Goal: Information Seeking & Learning: Learn about a topic

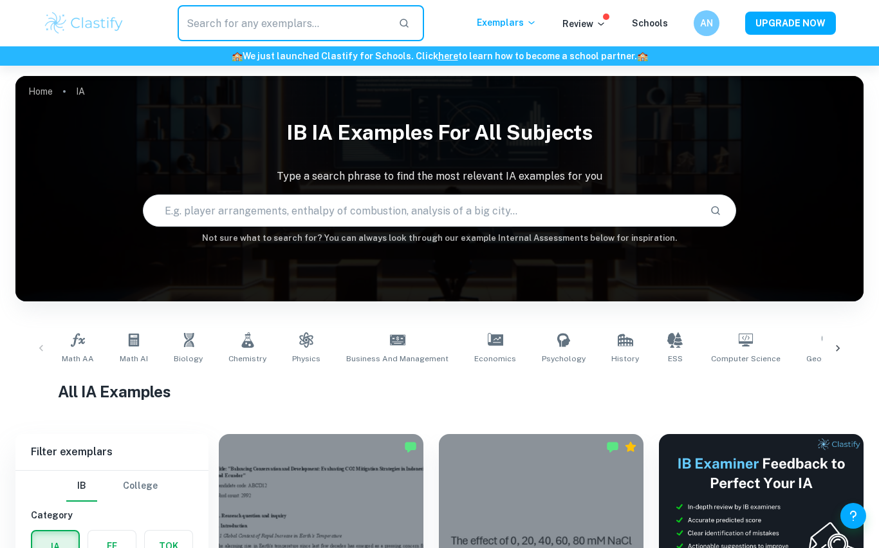
click at [317, 23] on input "text" at bounding box center [283, 23] width 210 height 36
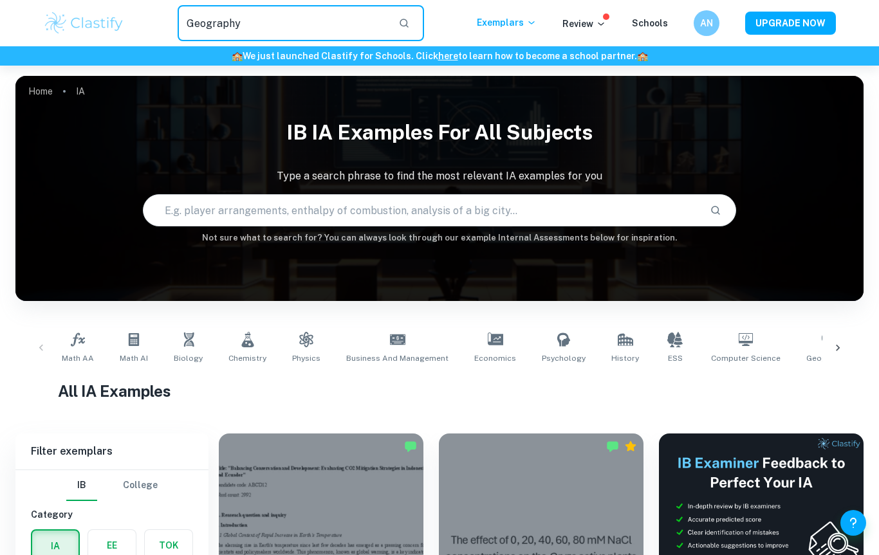
type input "Geography"
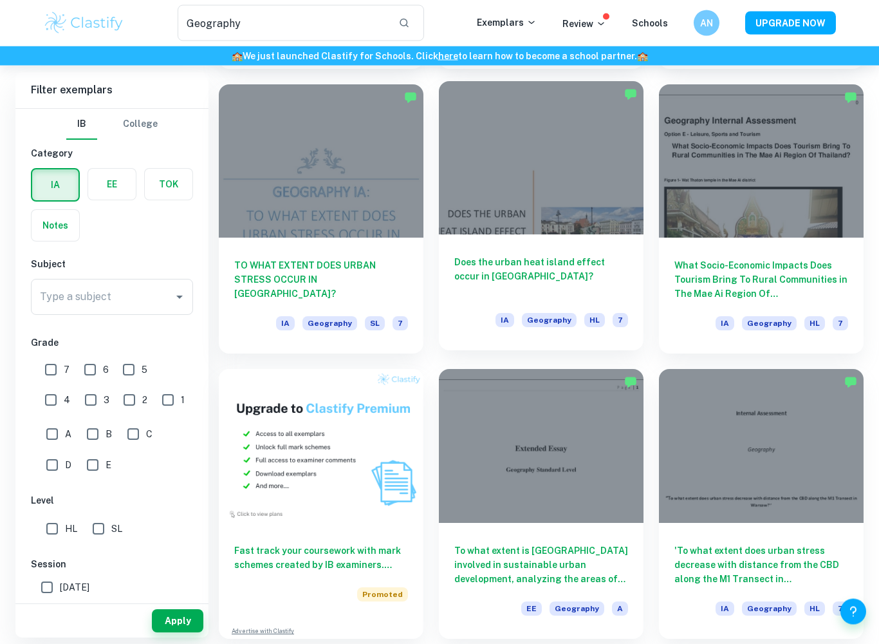
scroll to position [341, 0]
click at [534, 275] on h6 "Does the urban heat island effect occur in [GEOGRAPHIC_DATA]?" at bounding box center [541, 276] width 174 height 42
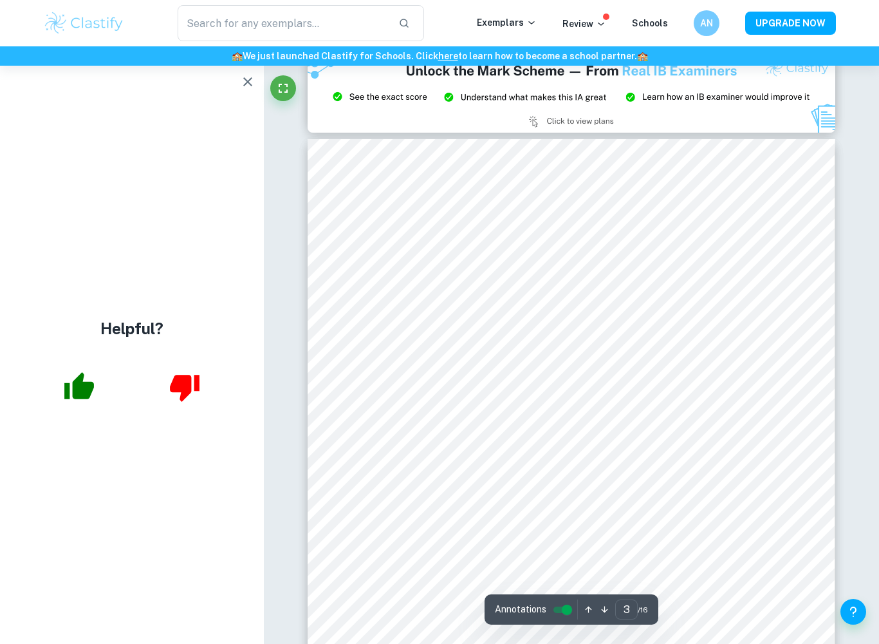
scroll to position [1541, 0]
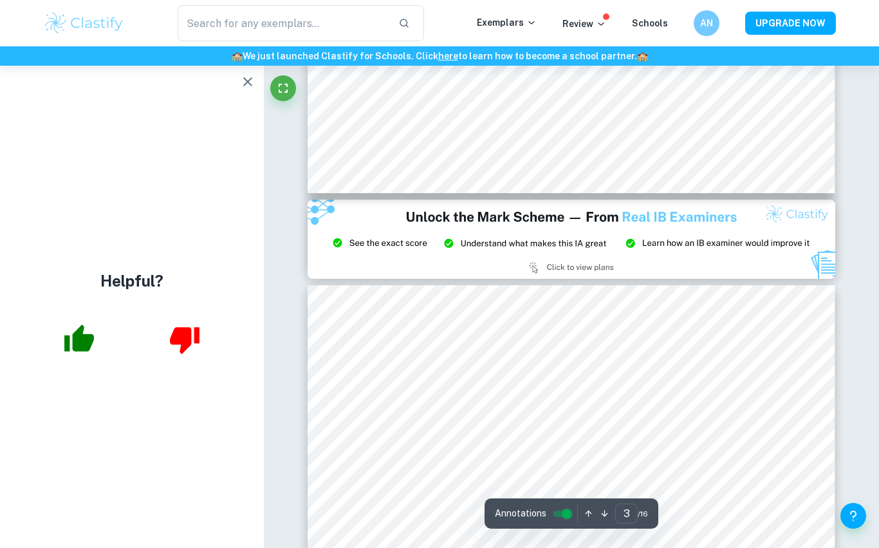
type input "2"
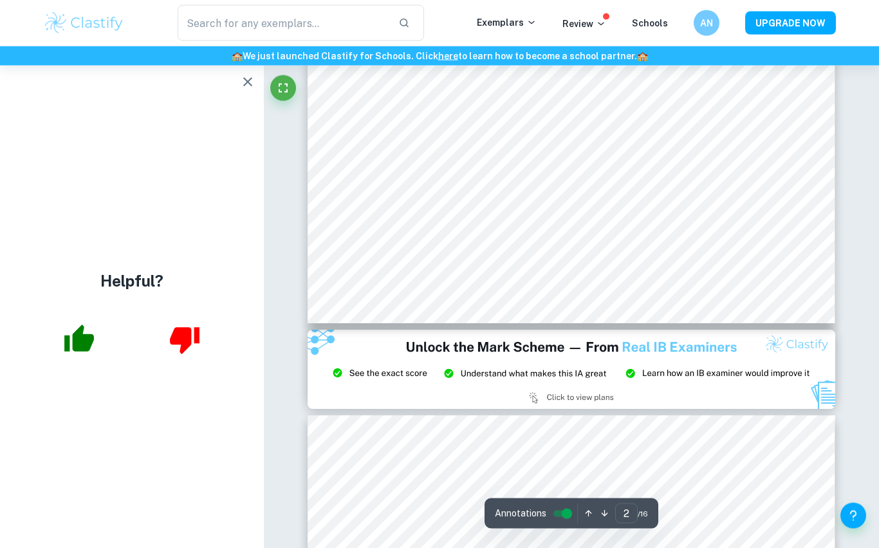
scroll to position [1212, 0]
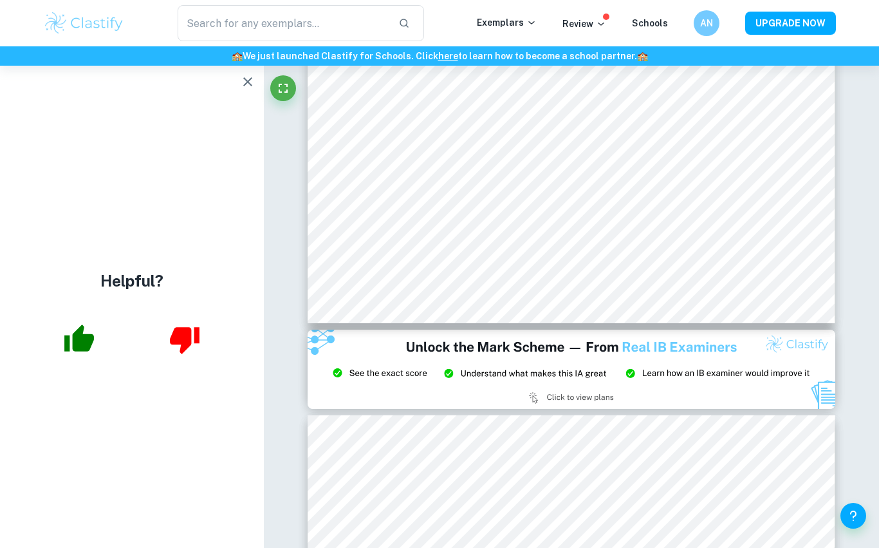
type input "Geography"
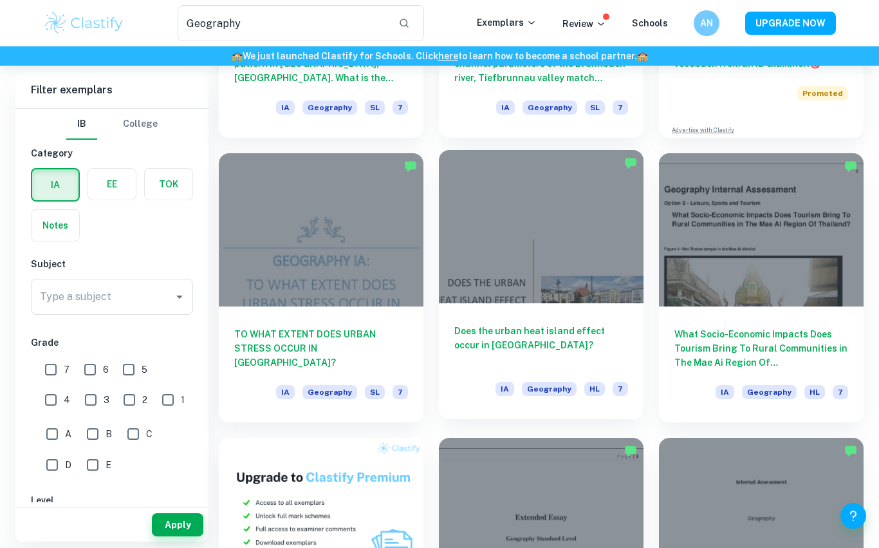
scroll to position [271, 0]
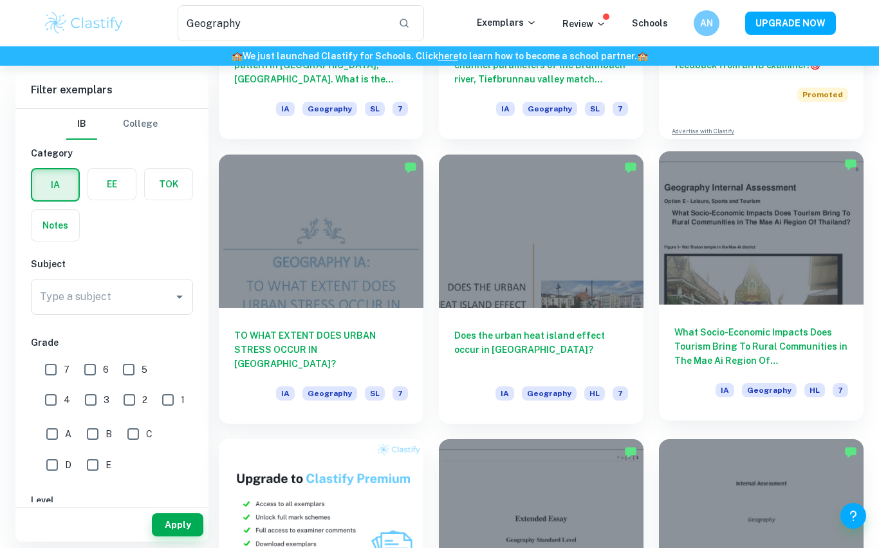
click at [768, 339] on h6 "What Socio-Economic Impacts Does Tourism Bring To Rural Communities in The Mae …" at bounding box center [762, 346] width 174 height 42
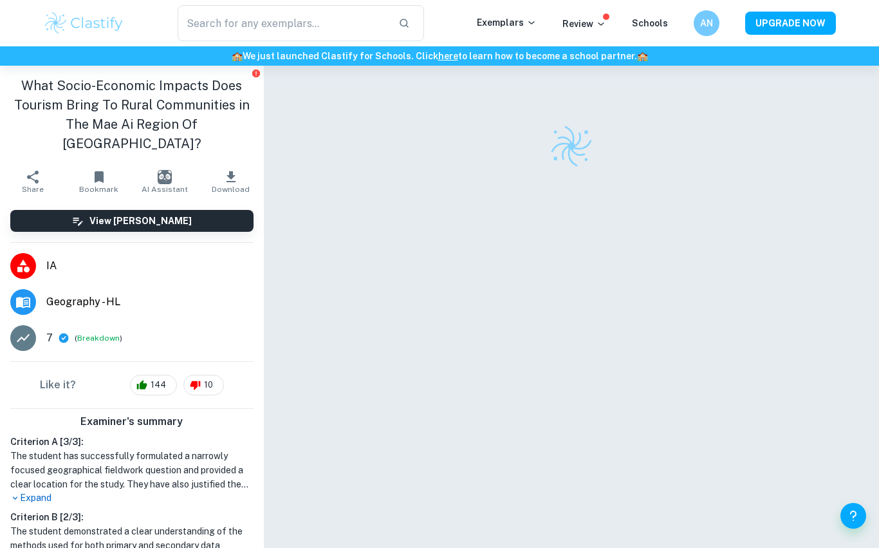
scroll to position [66, 0]
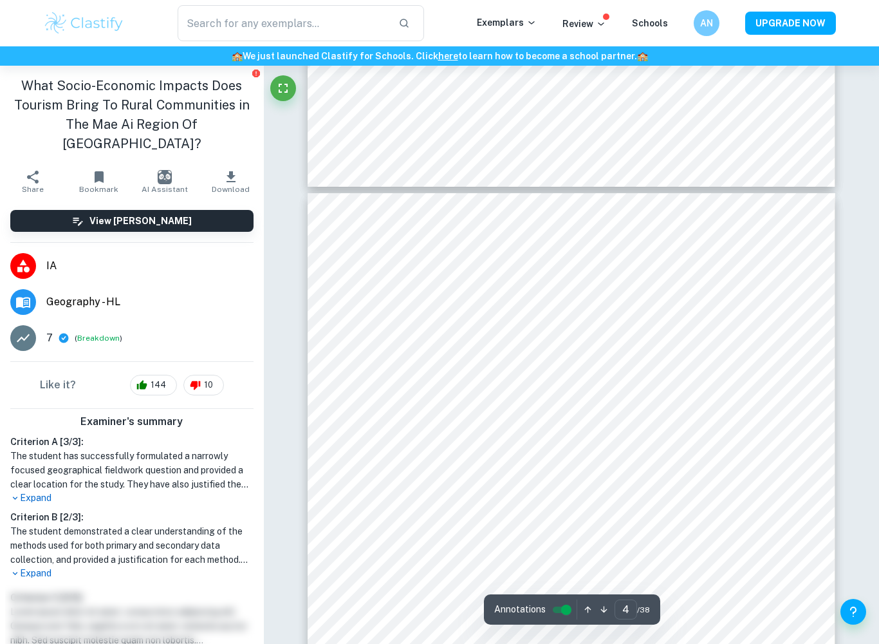
type input "5"
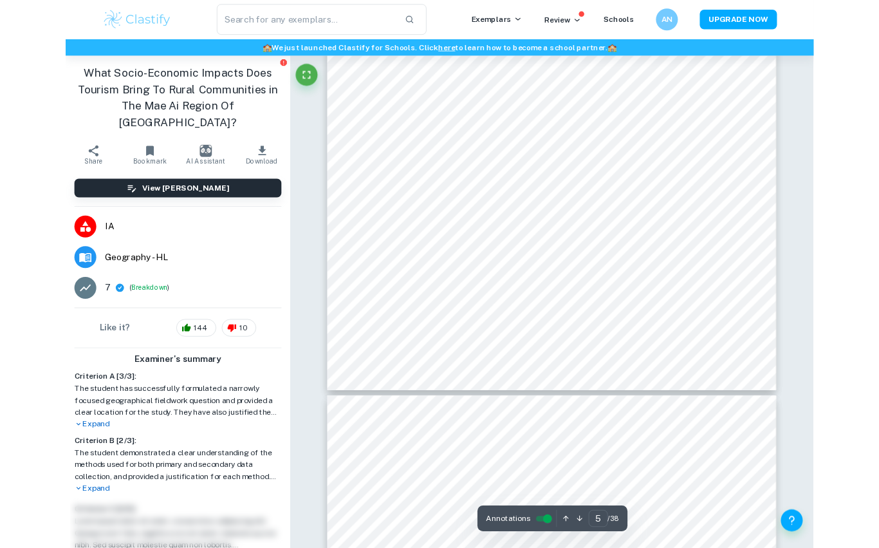
scroll to position [3545, 0]
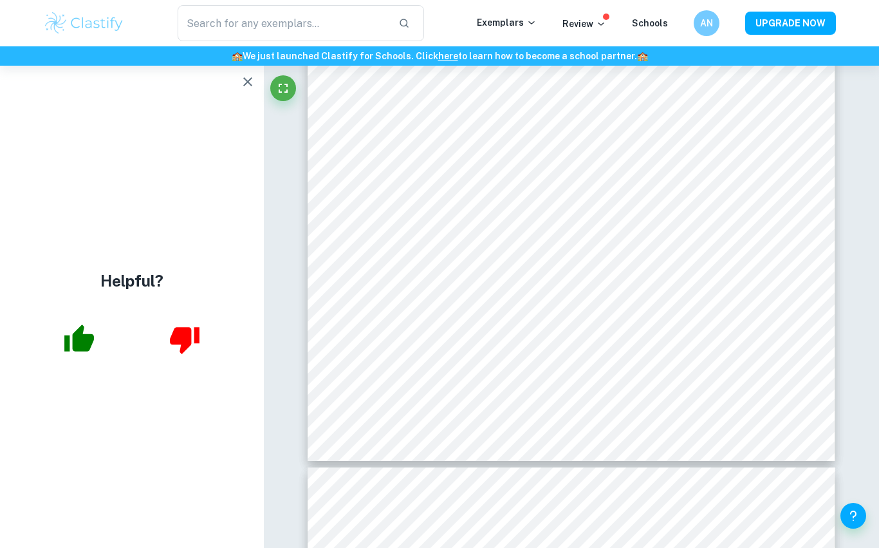
type input "Geography"
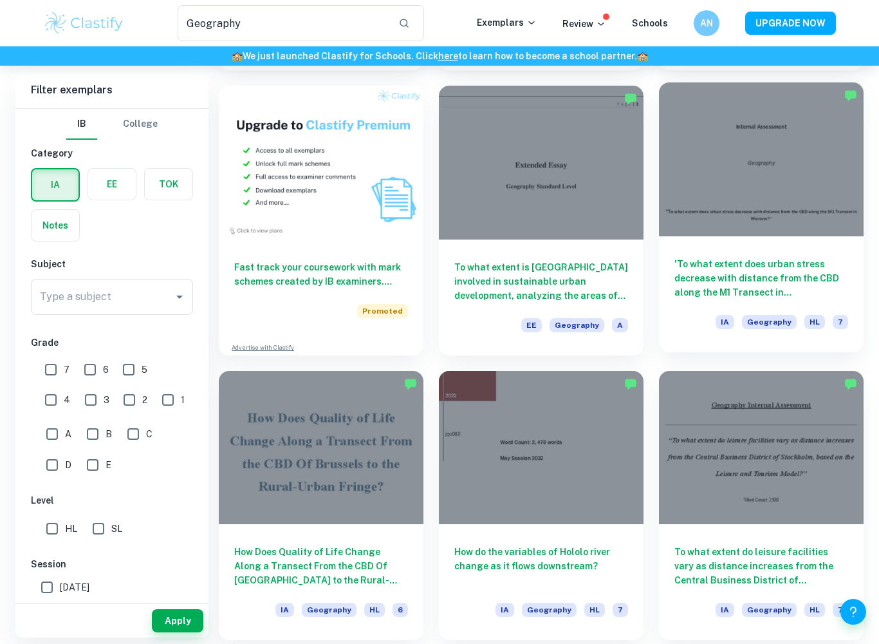
scroll to position [621, 0]
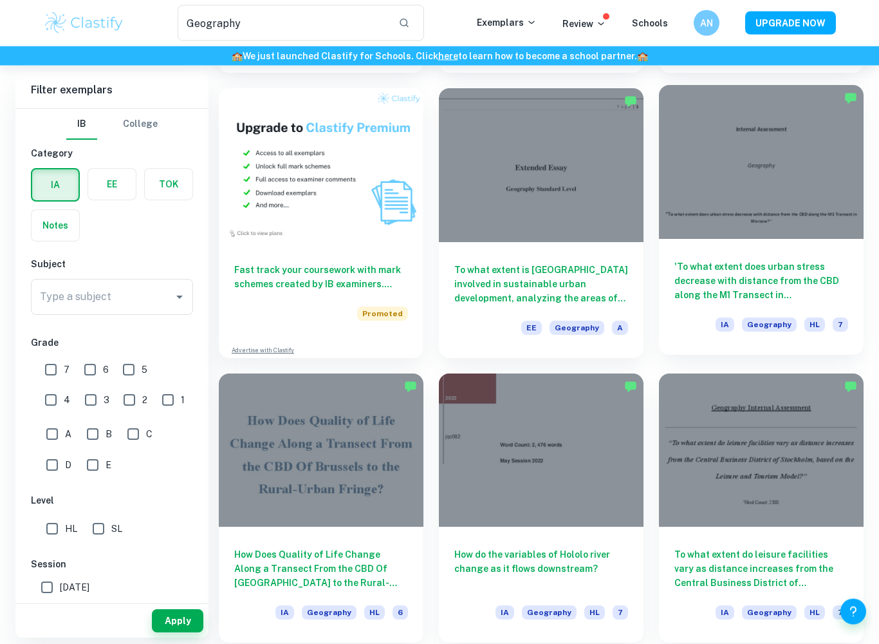
click at [776, 286] on h6 "'To what extent does urban stress decrease with distance from the CBD along the…" at bounding box center [762, 281] width 174 height 42
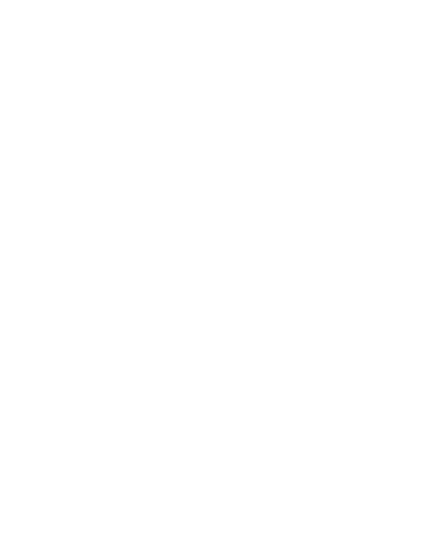
scroll to position [13309, 0]
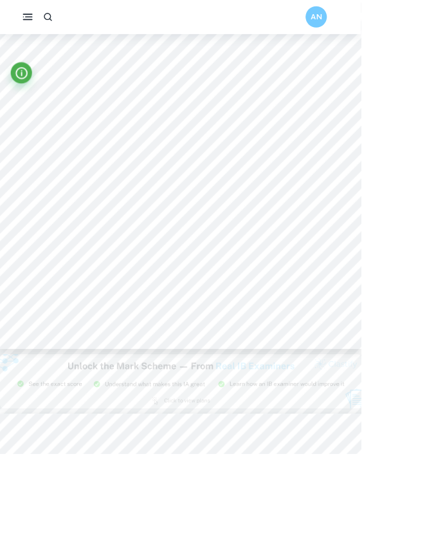
type input "3"
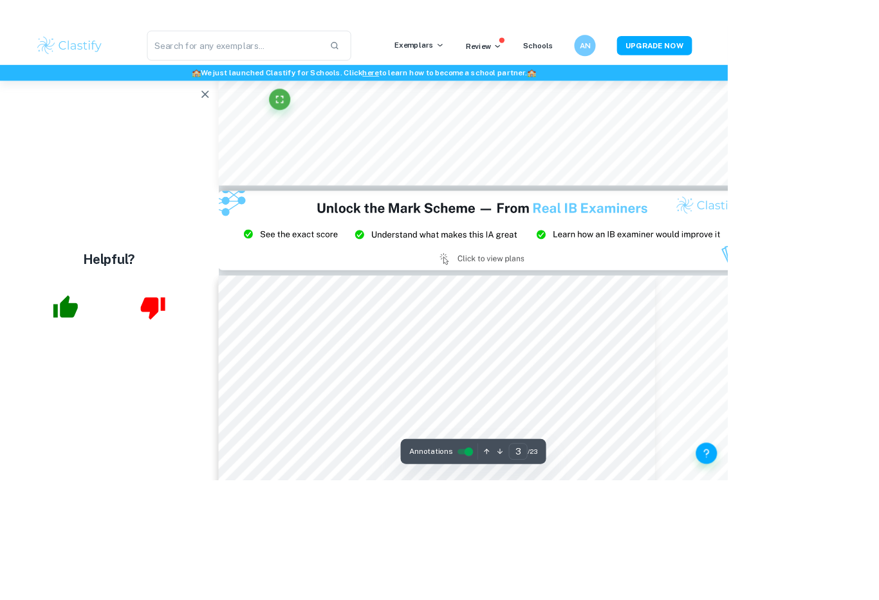
scroll to position [2187, 0]
